Goal: Book appointment/travel/reservation

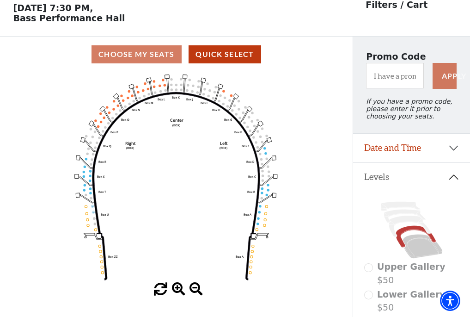
scroll to position [43, 0]
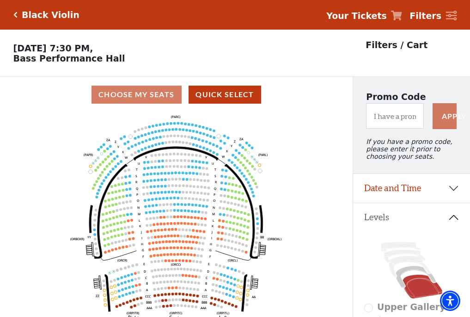
scroll to position [43, 0]
